Goal: Task Accomplishment & Management: Use online tool/utility

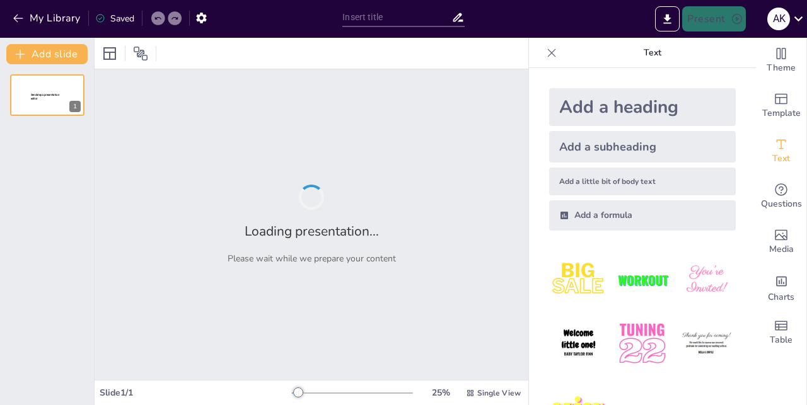
type input "Superstitions au [GEOGRAPHIC_DATA] : Entre croyances et réalités"
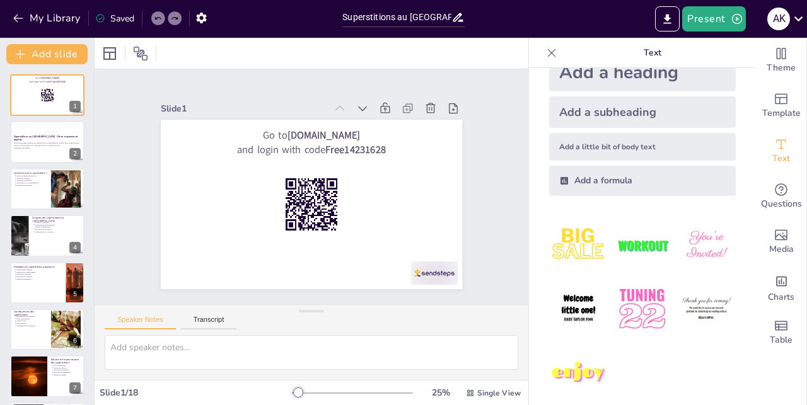
scroll to position [47, 0]
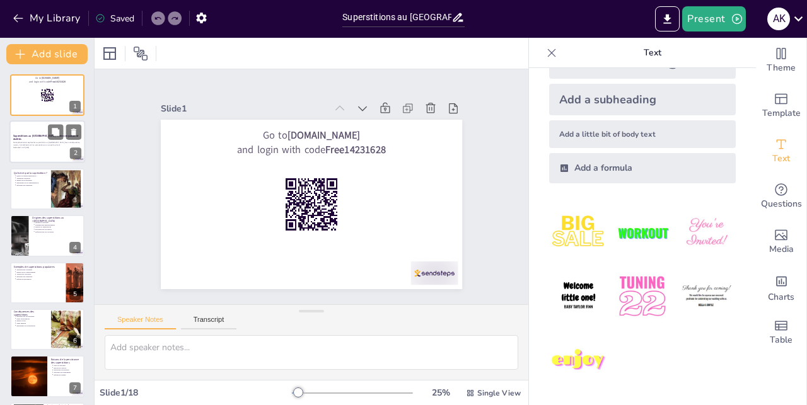
click at [42, 141] on div "Cette présentation explore les superstitions au [GEOGRAPHIC_DATA], leurs conséq…" at bounding box center [47, 145] width 68 height 9
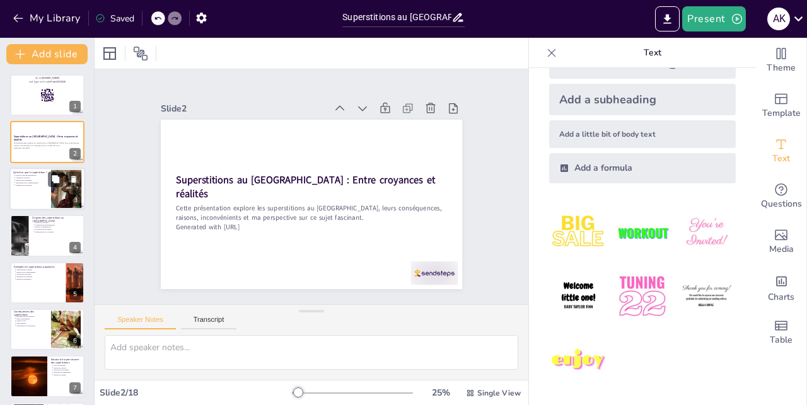
click at [33, 191] on div at bounding box center [47, 189] width 76 height 43
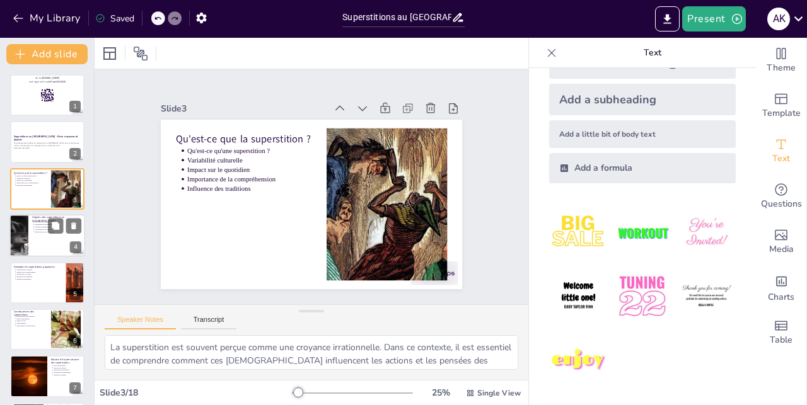
click at [38, 233] on p "Réflexion sur les croyances" at bounding box center [58, 232] width 47 height 3
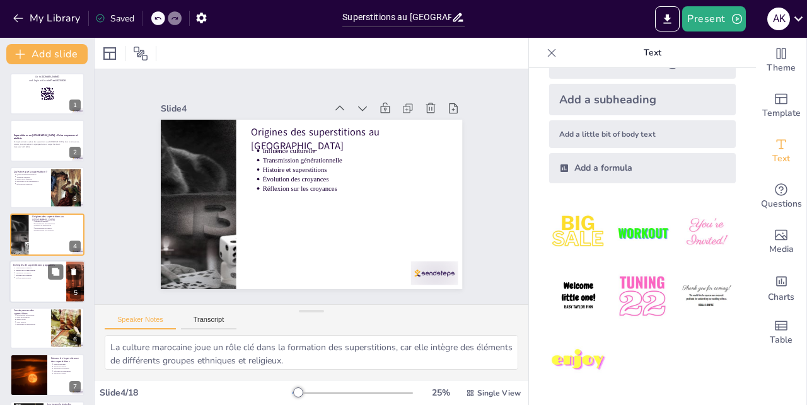
click at [35, 267] on p "Superstitions courantes" at bounding box center [39, 268] width 47 height 3
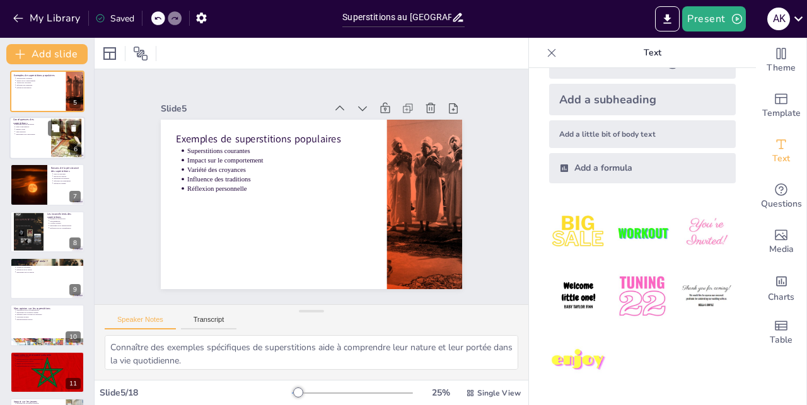
scroll to position [264, 0]
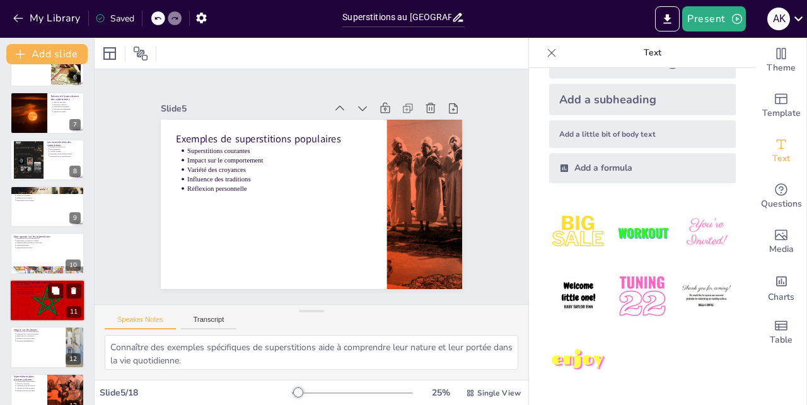
click at [37, 301] on div at bounding box center [47, 300] width 76 height 47
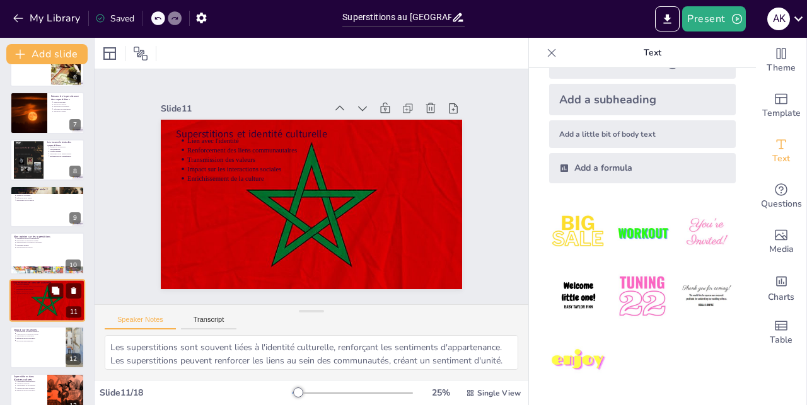
scroll to position [330, 0]
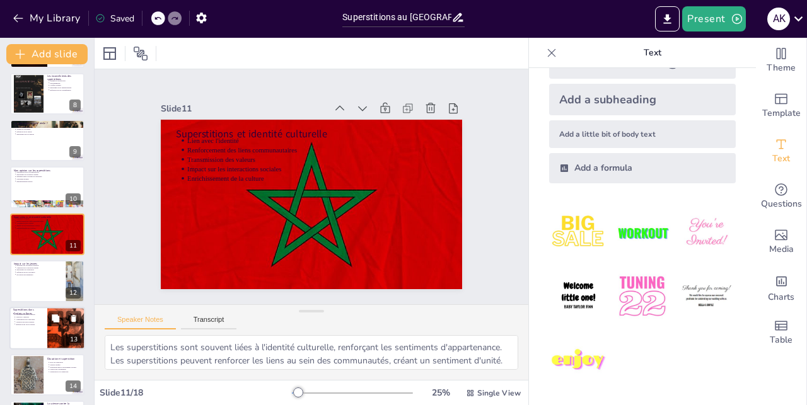
click at [37, 323] on p "Réflexion sur les croyances" at bounding box center [30, 324] width 28 height 3
type textarea "Comparer les superstitions entre cultures permet de mieux comprendre la diversi…"
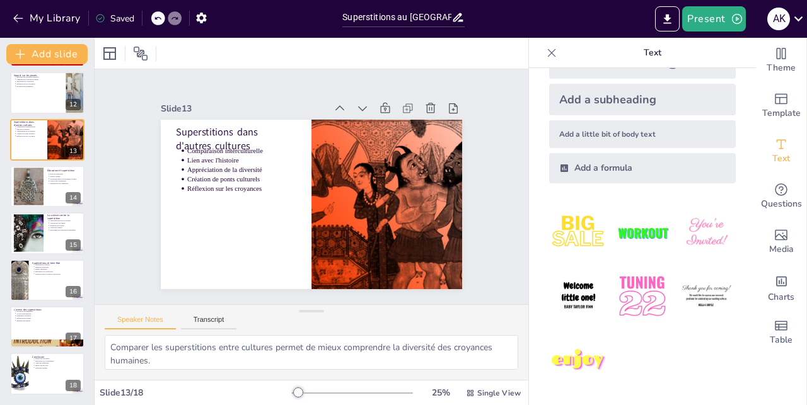
scroll to position [0, 0]
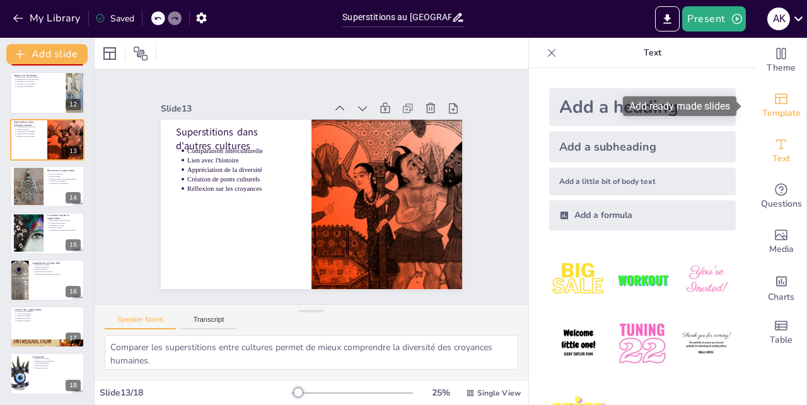
click at [775, 98] on icon "Add ready made slides" at bounding box center [781, 99] width 13 height 11
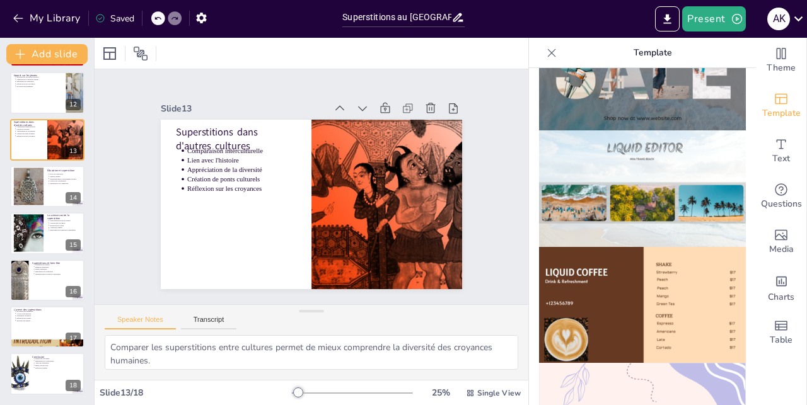
scroll to position [575, 0]
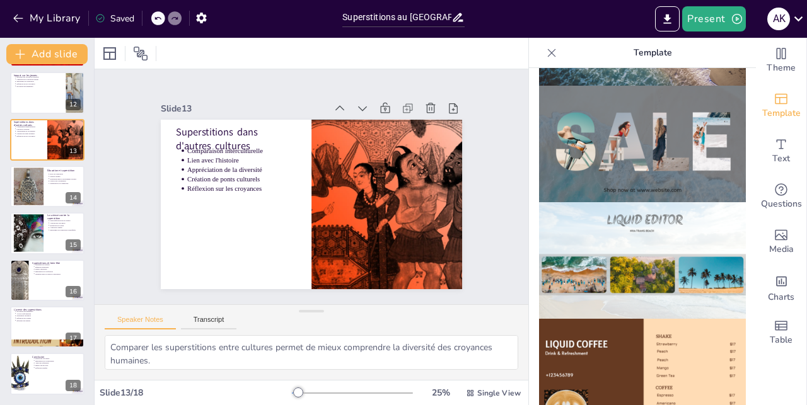
click at [586, 150] on img at bounding box center [642, 144] width 207 height 117
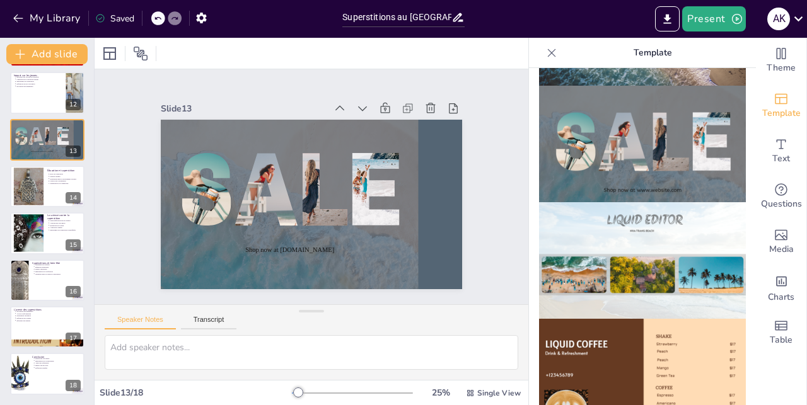
click at [586, 150] on img at bounding box center [642, 144] width 207 height 117
click at [597, 241] on img at bounding box center [642, 260] width 207 height 117
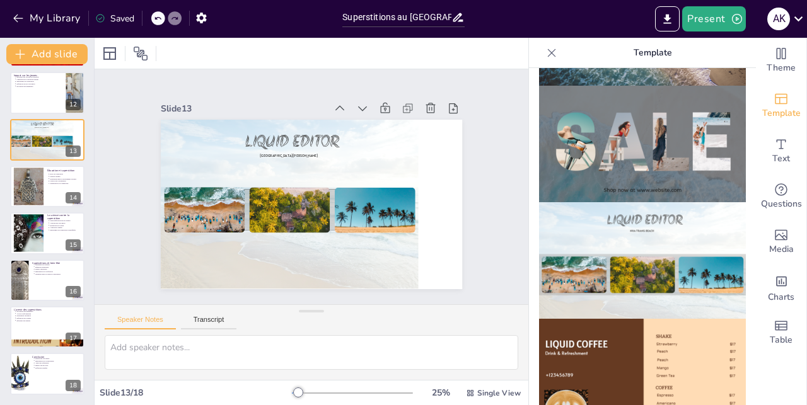
click at [599, 355] on img at bounding box center [642, 377] width 207 height 117
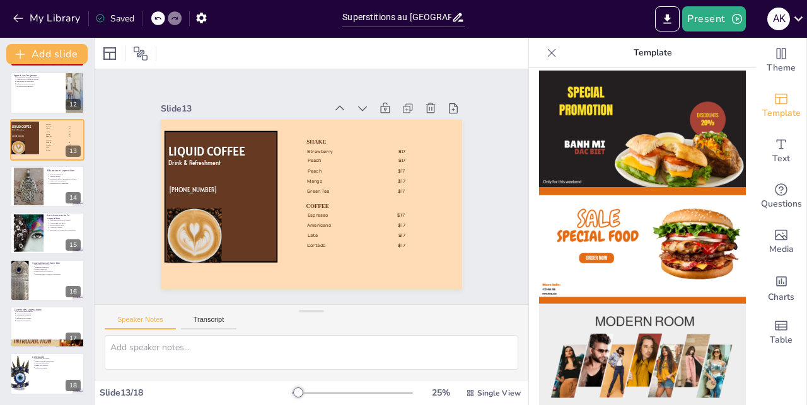
scroll to position [0, 0]
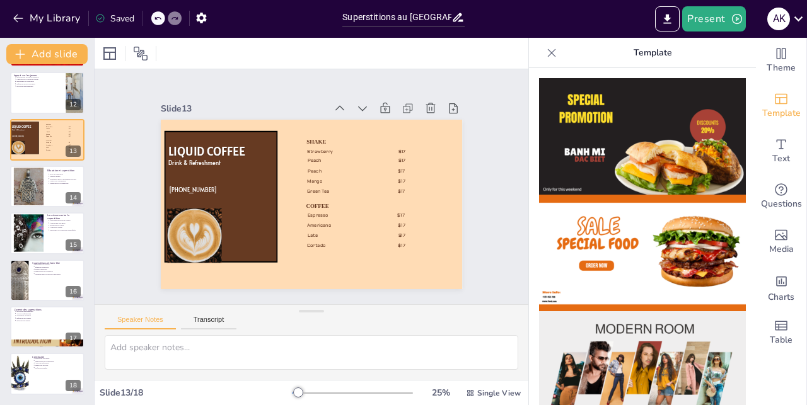
click at [598, 100] on img at bounding box center [642, 136] width 207 height 117
